Goal: Navigation & Orientation: Find specific page/section

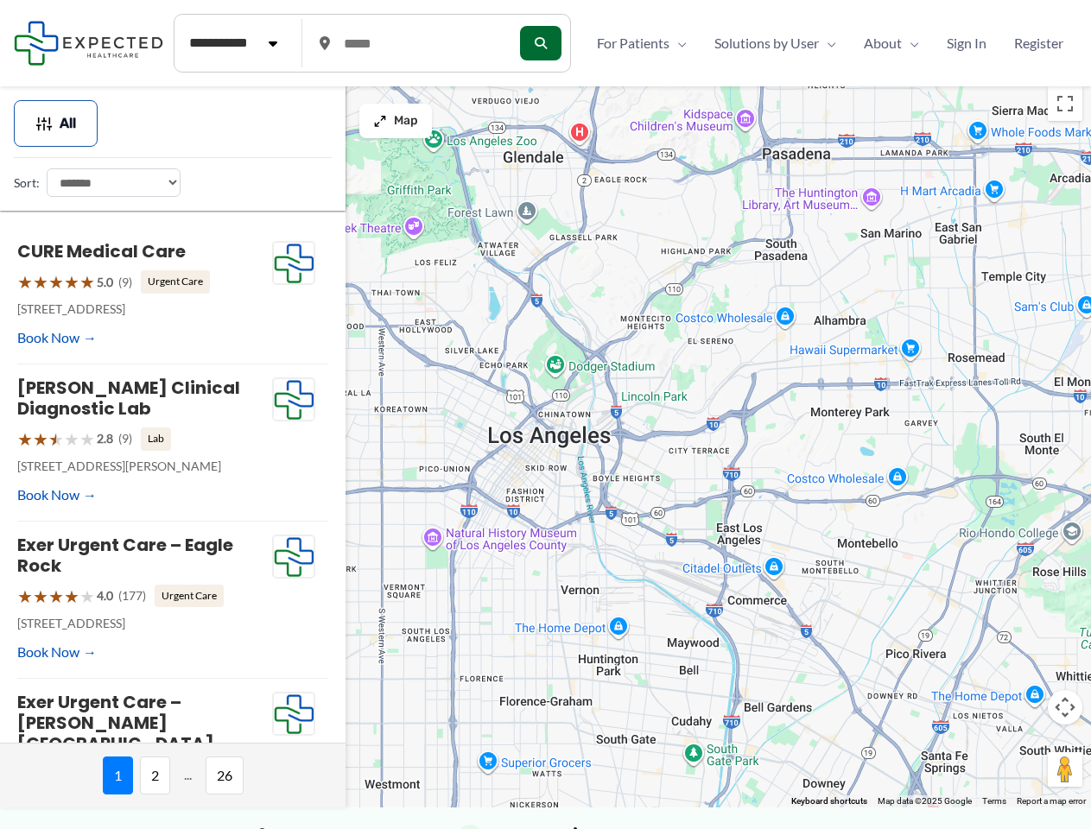
click at [545, 453] on div at bounding box center [545, 443] width 1091 height 730
click at [545, 442] on div at bounding box center [545, 443] width 1091 height 730
click at [1065, 104] on button "Toggle fullscreen view" at bounding box center [1065, 103] width 35 height 35
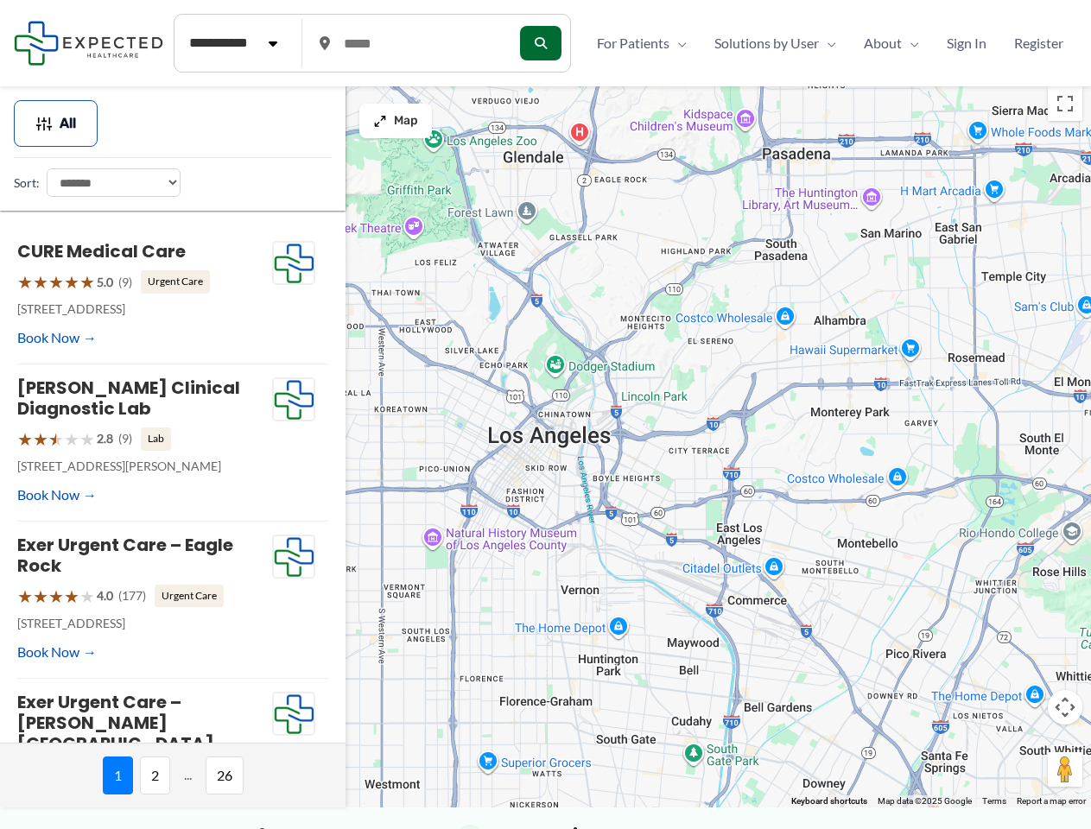
click at [1065, 707] on div at bounding box center [545, 443] width 1091 height 730
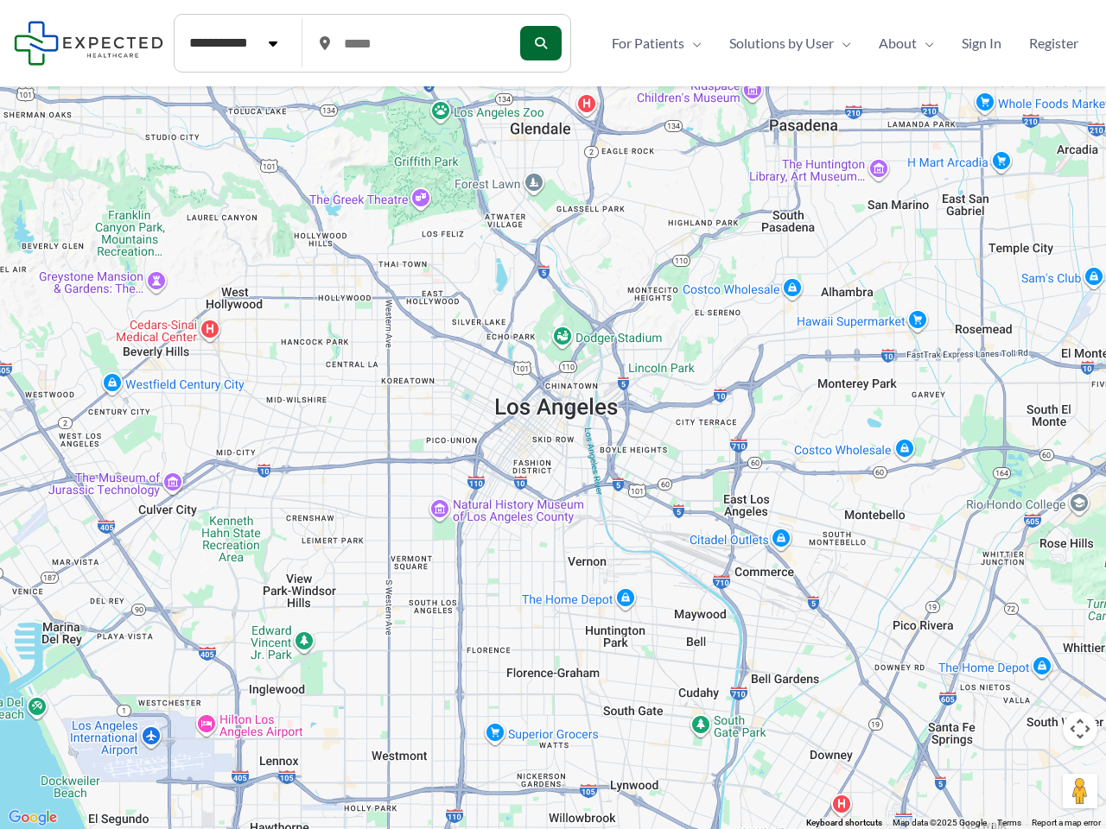
click at [829, 802] on div at bounding box center [553, 414] width 1106 height 829
click at [56, 124] on div at bounding box center [553, 414] width 1106 height 829
click at [165, 296] on div at bounding box center [553, 414] width 1106 height 829
click at [165, 443] on div at bounding box center [553, 414] width 1106 height 829
